Goal: Find specific page/section: Find specific page/section

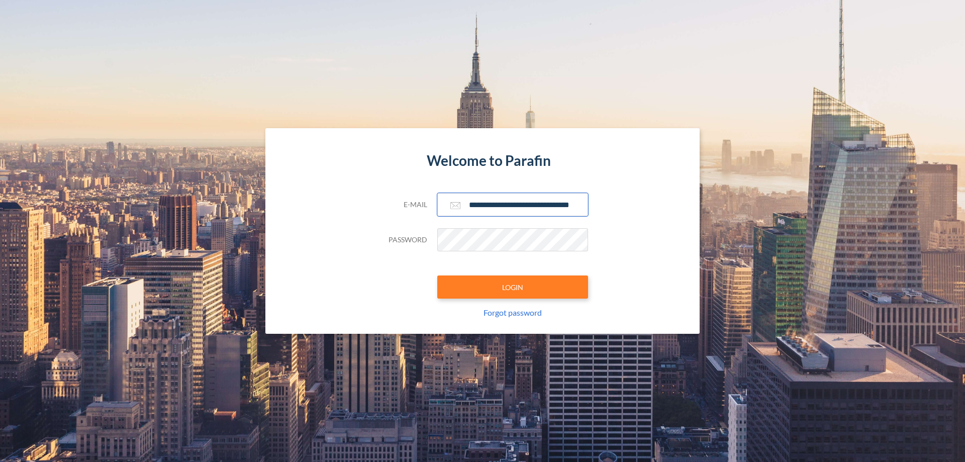
type input "**********"
click at [513, 287] on button "LOGIN" at bounding box center [512, 286] width 151 height 23
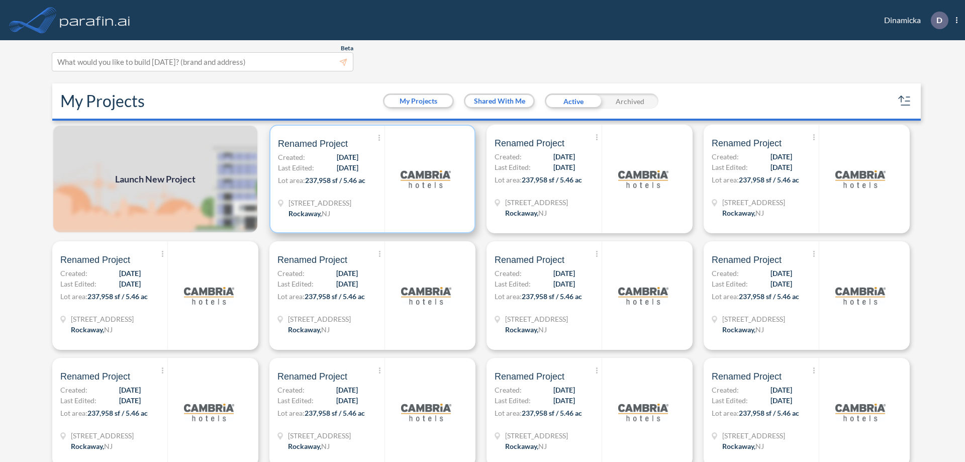
scroll to position [3, 0]
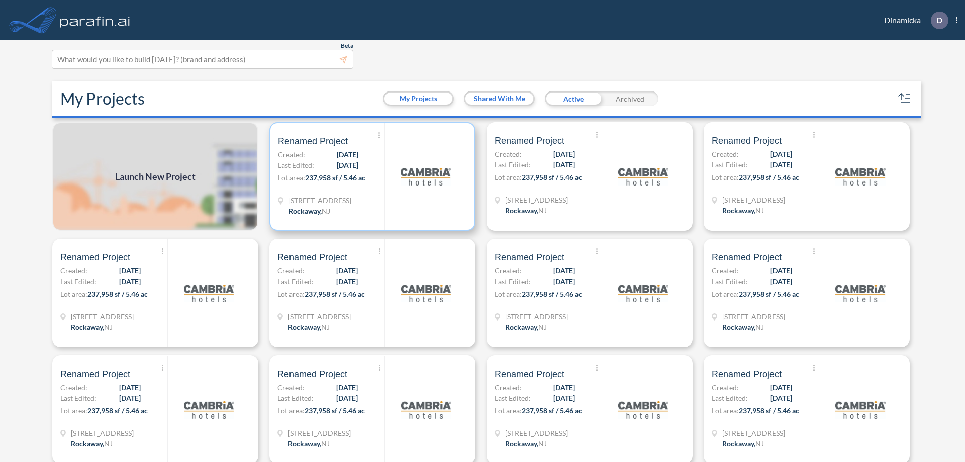
click at [370, 176] on p "Lot area: 237,958 sf / 5.46 ac" at bounding box center [331, 179] width 107 height 15
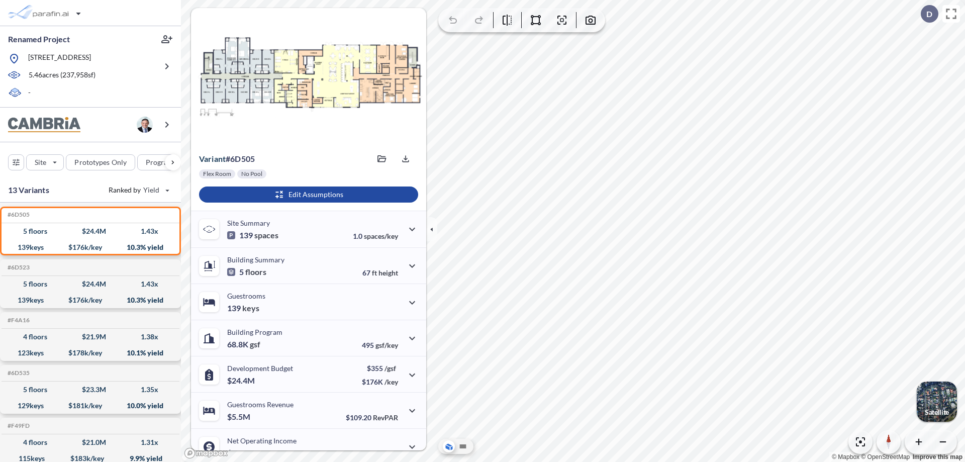
scroll to position [51, 0]
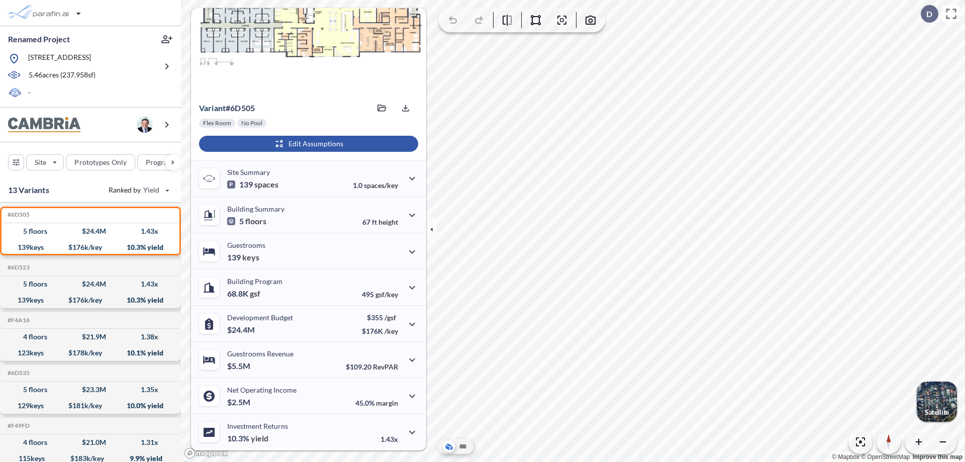
click at [307, 144] on div "button" at bounding box center [308, 144] width 219 height 16
